Goal: Task Accomplishment & Management: Use online tool/utility

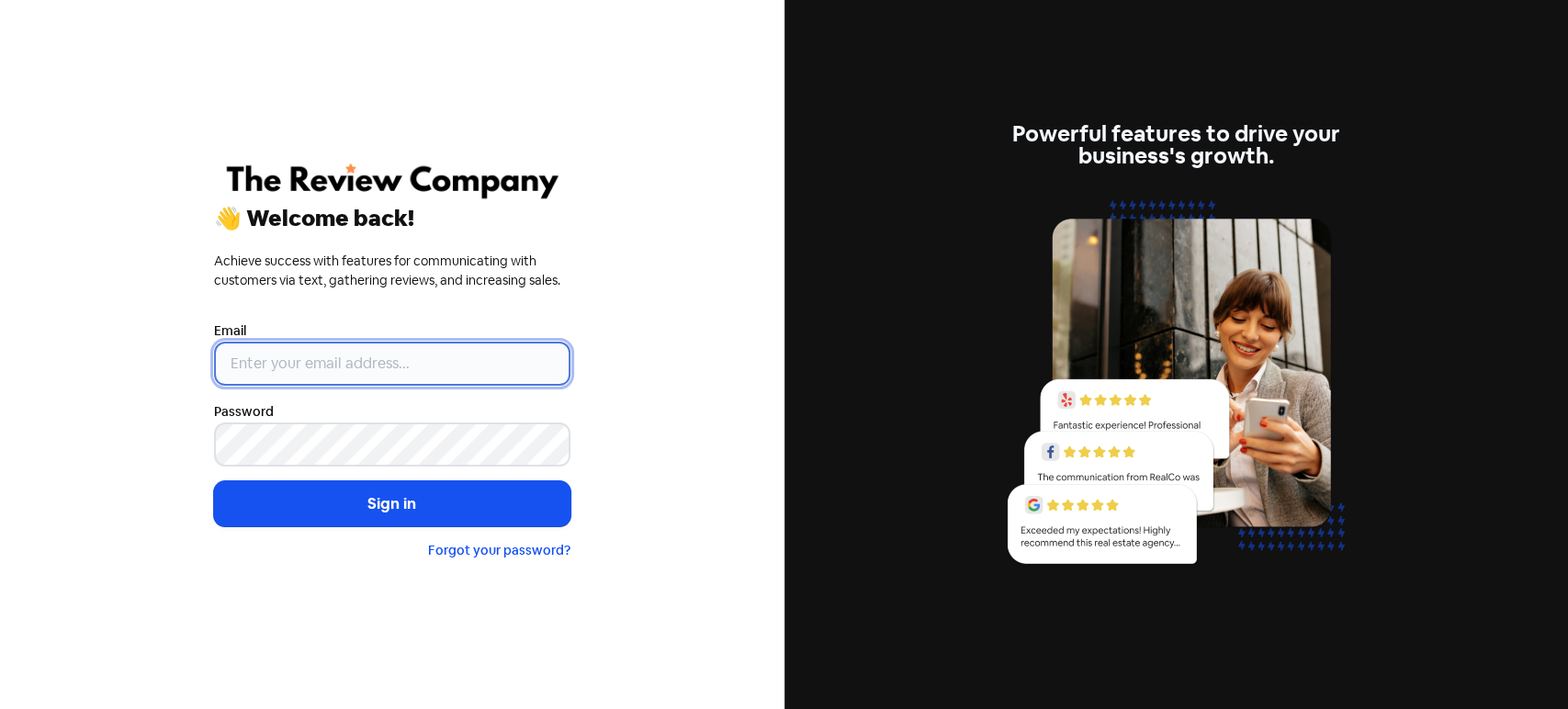
type input "[PERSON_NAME][EMAIL_ADDRESS][DOMAIN_NAME]"
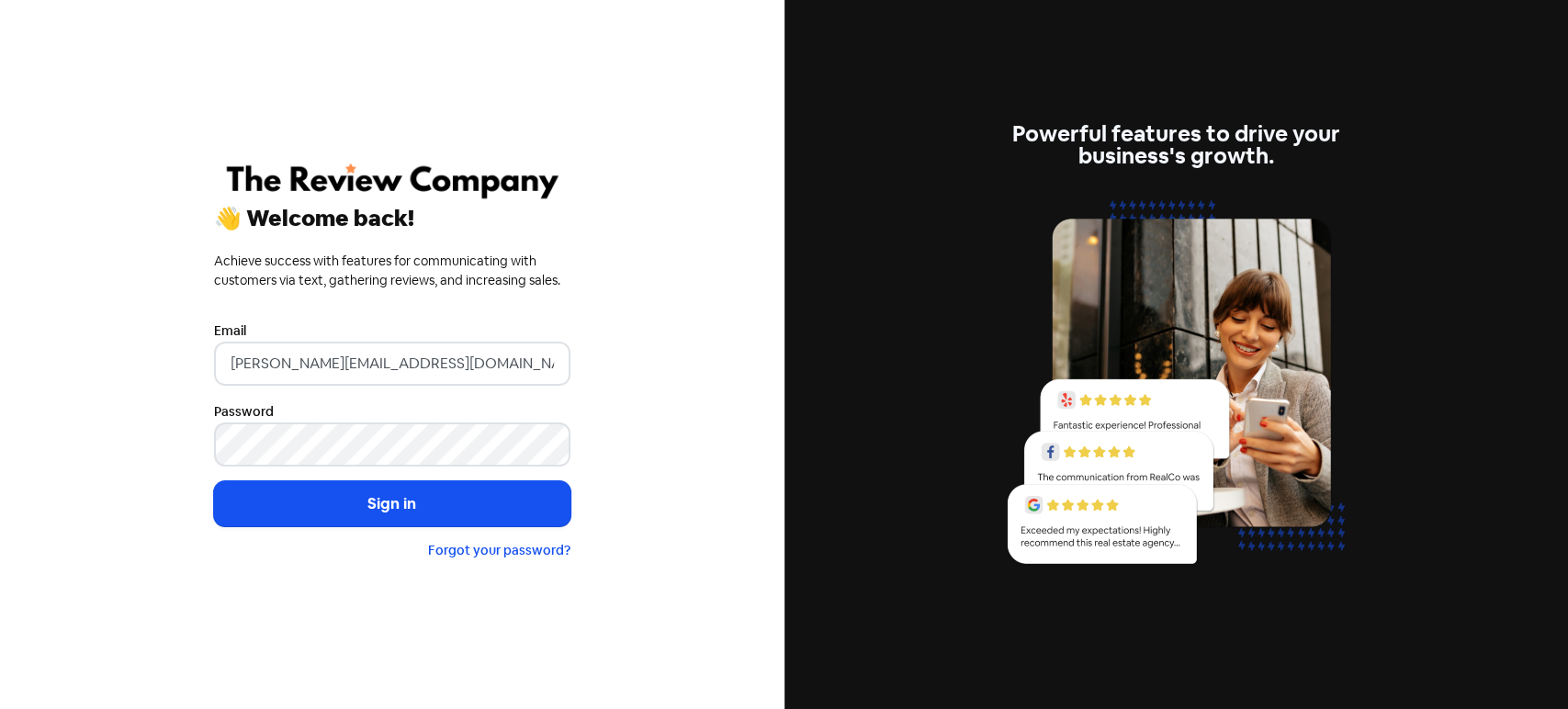
click at [443, 507] on button "Sign in" at bounding box center [392, 504] width 357 height 46
